Goal: Task Accomplishment & Management: Use online tool/utility

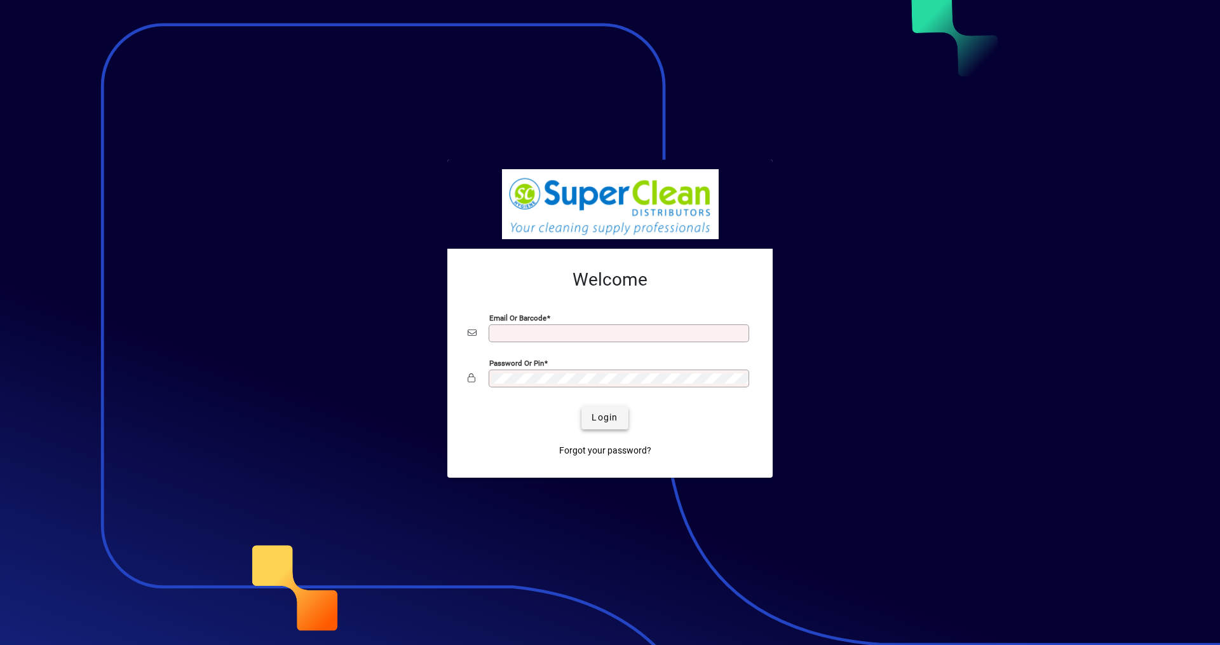
type input "**********"
click at [616, 418] on span "Login" at bounding box center [605, 417] width 26 height 13
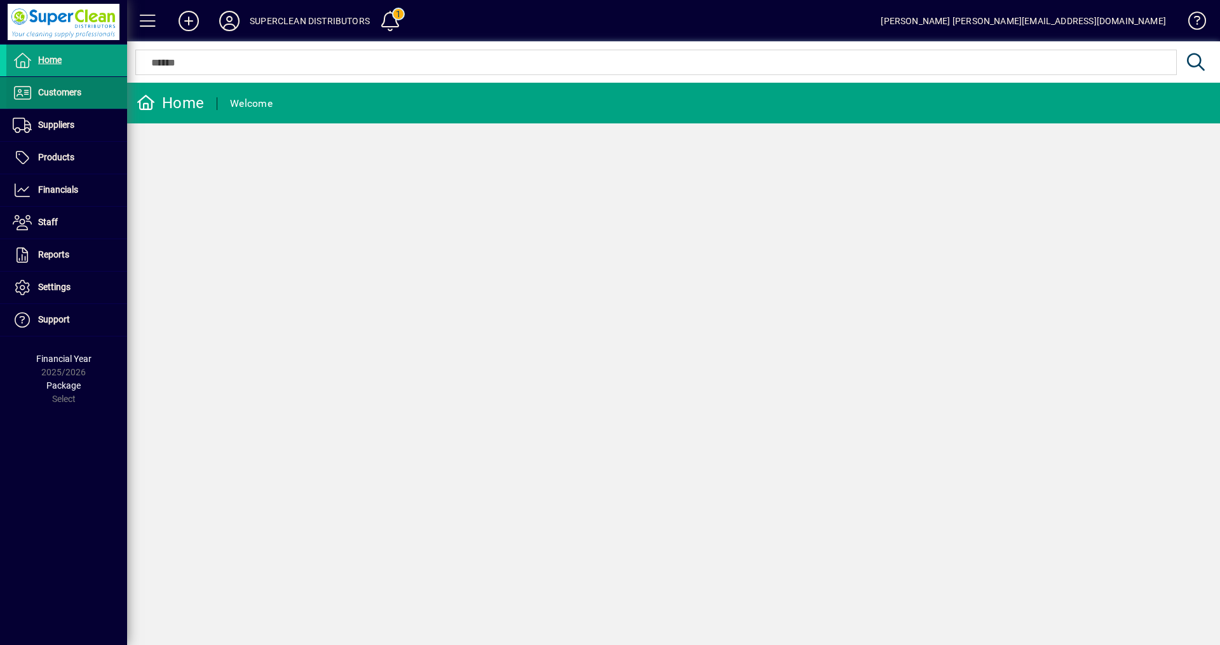
click at [67, 93] on span "Customers" at bounding box center [59, 92] width 43 height 10
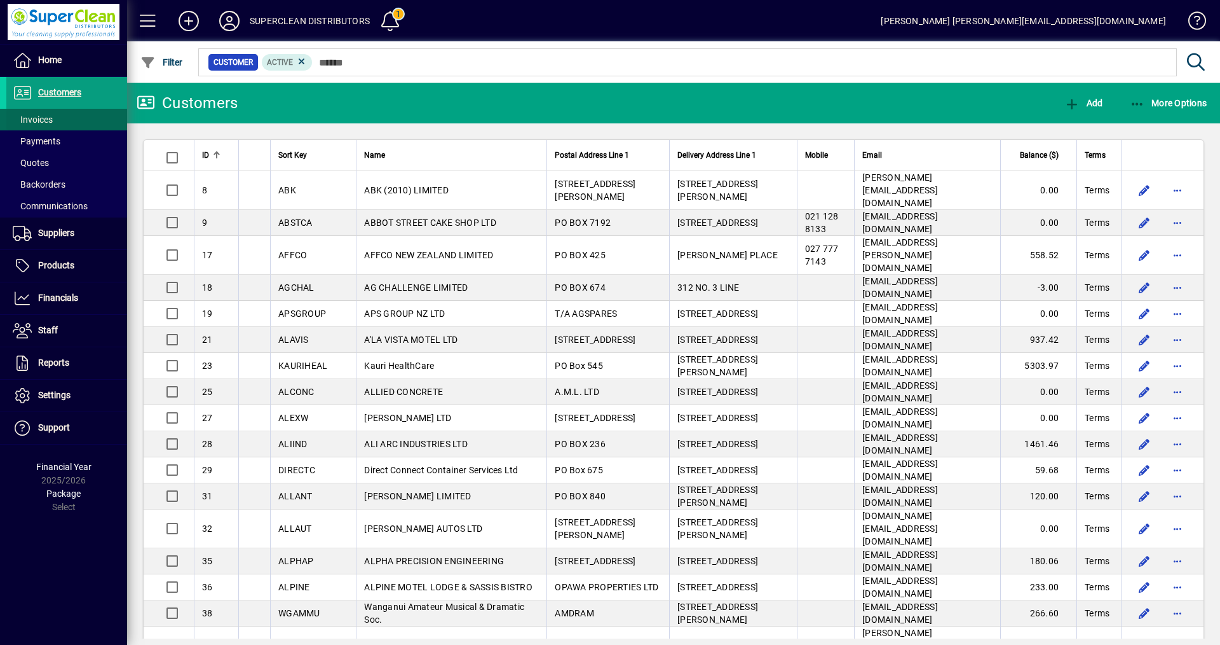
click at [25, 121] on span "Invoices" at bounding box center [33, 119] width 40 height 10
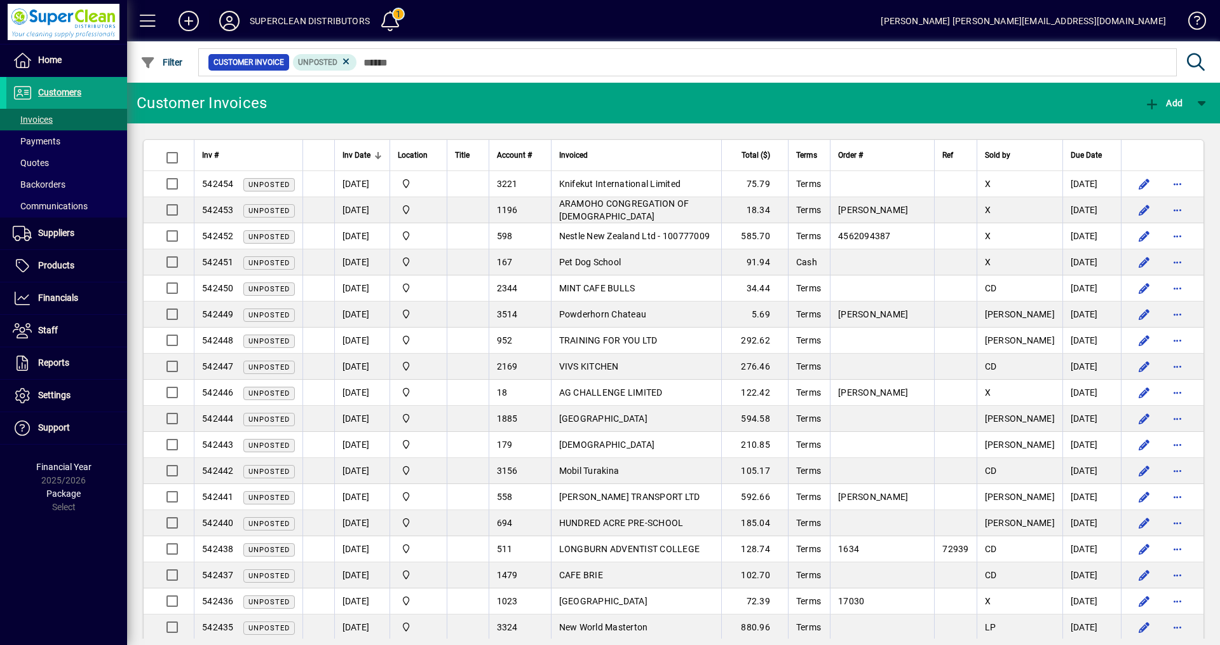
click at [224, 22] on icon at bounding box center [229, 21] width 25 height 20
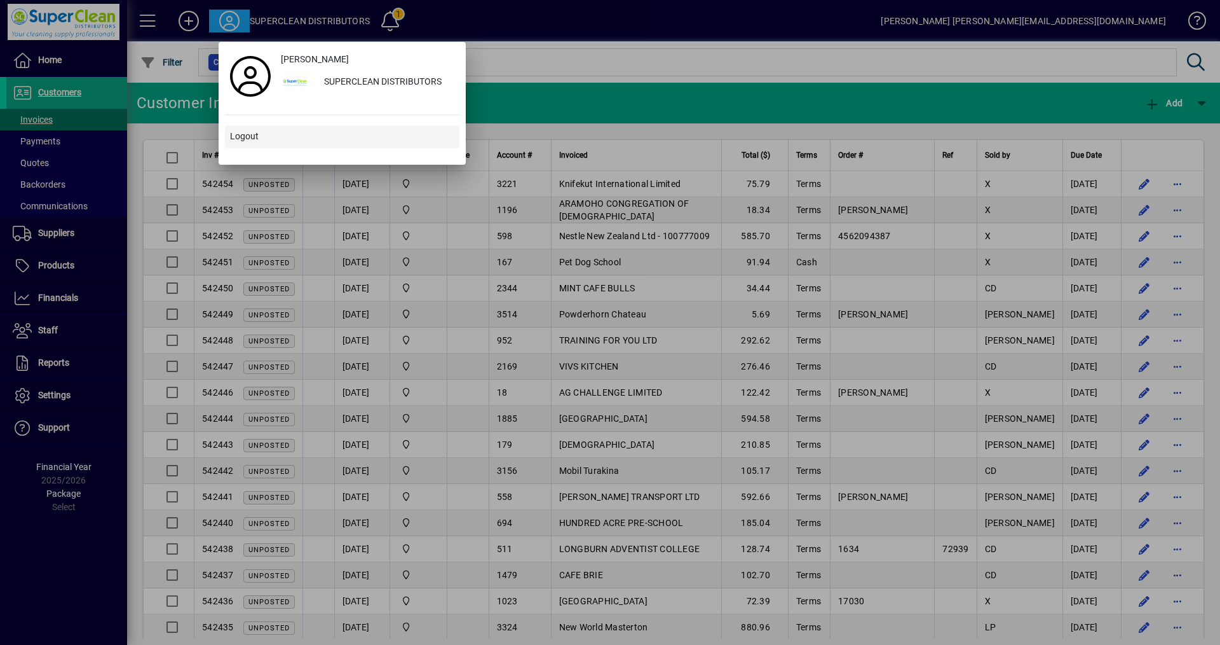
click at [248, 135] on span "Logout" at bounding box center [244, 136] width 29 height 13
